Goal: Transaction & Acquisition: Book appointment/travel/reservation

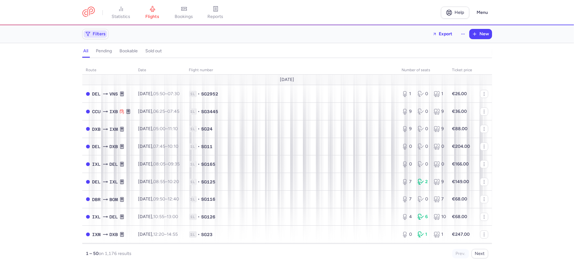
click at [94, 31] on span "Filters" at bounding box center [96, 34] width 24 height 8
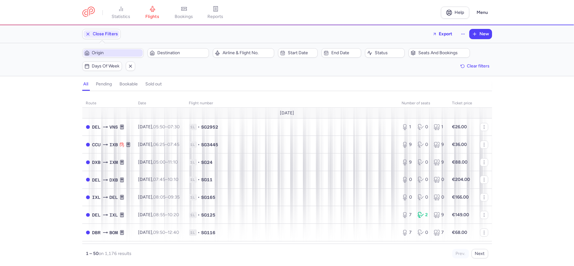
click at [117, 52] on span "Origin" at bounding box center [117, 52] width 50 height 5
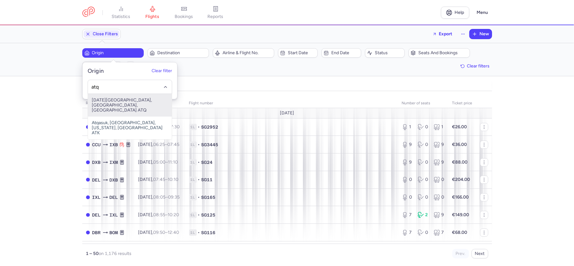
click at [122, 99] on span "[DATE][GEOGRAPHIC_DATA], [GEOGRAPHIC_DATA], [GEOGRAPHIC_DATA] ATQ" at bounding box center [130, 105] width 84 height 23
type input "atq"
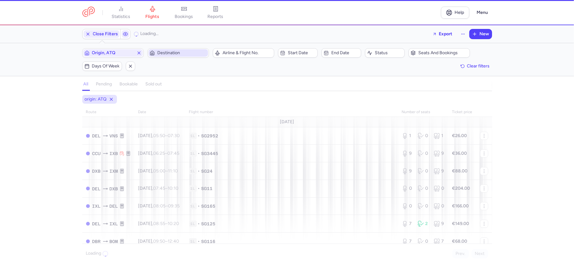
click at [178, 50] on span "Destination" at bounding box center [179, 53] width 60 height 8
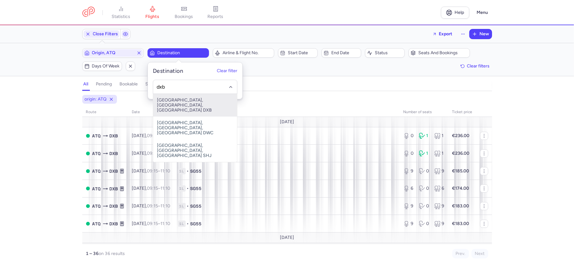
click at [176, 99] on span "[GEOGRAPHIC_DATA], [GEOGRAPHIC_DATA], [GEOGRAPHIC_DATA] DXB" at bounding box center [195, 105] width 84 height 23
type input "dxb"
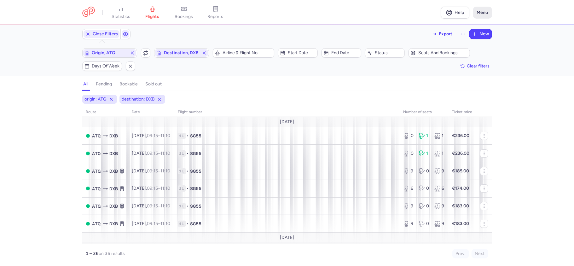
click at [482, 11] on button "Menu" at bounding box center [482, 13] width 19 height 12
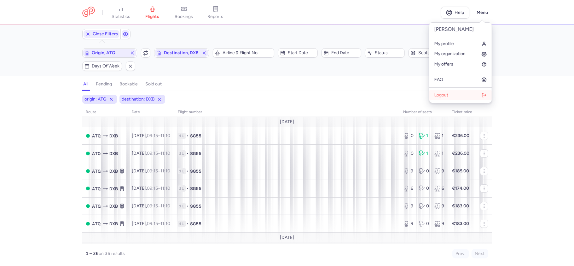
click at [442, 95] on span "Logout" at bounding box center [442, 95] width 14 height 5
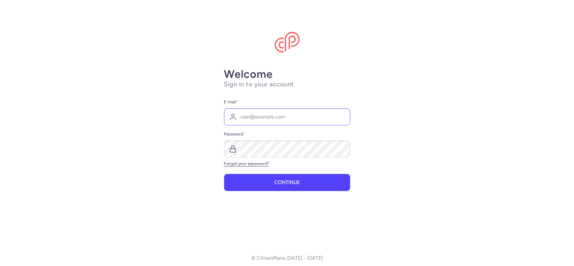
type input "[EMAIL_ADDRESS][DOMAIN_NAME]"
click at [284, 179] on button "Continue" at bounding box center [287, 182] width 126 height 17
